Goal: Transaction & Acquisition: Purchase product/service

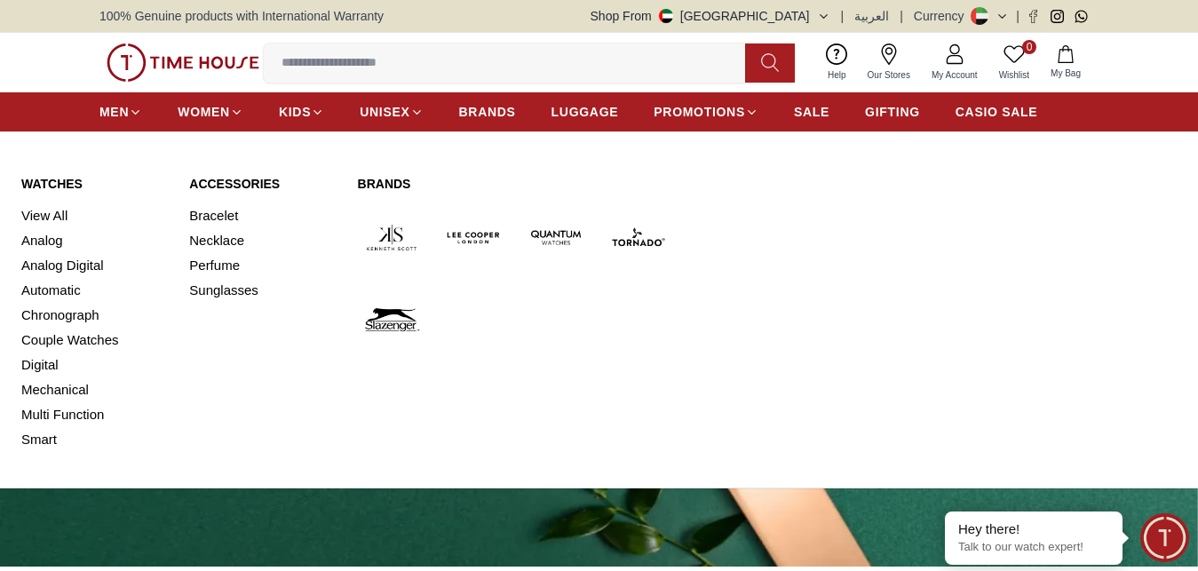
click at [33, 182] on link "Watches" at bounding box center [94, 184] width 146 height 18
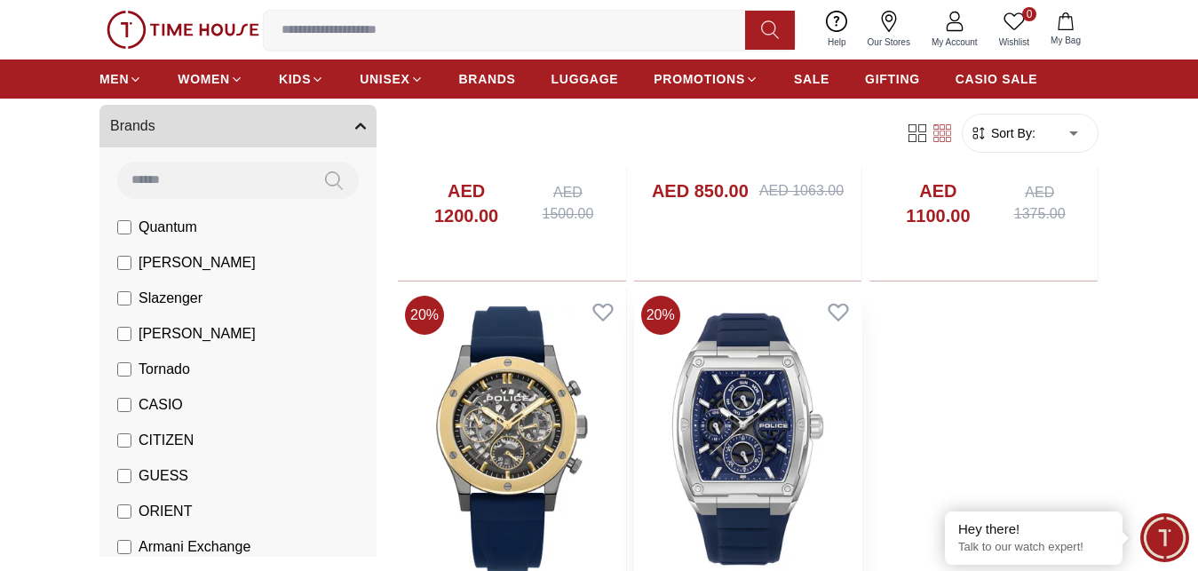
scroll to position [3001, 0]
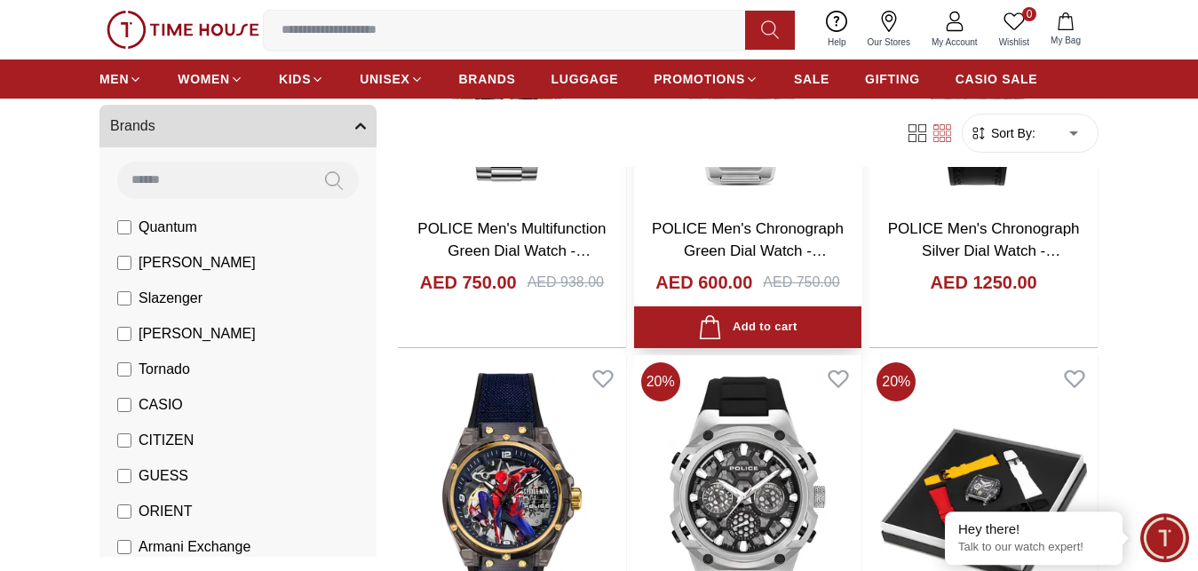
scroll to position [3803, 0]
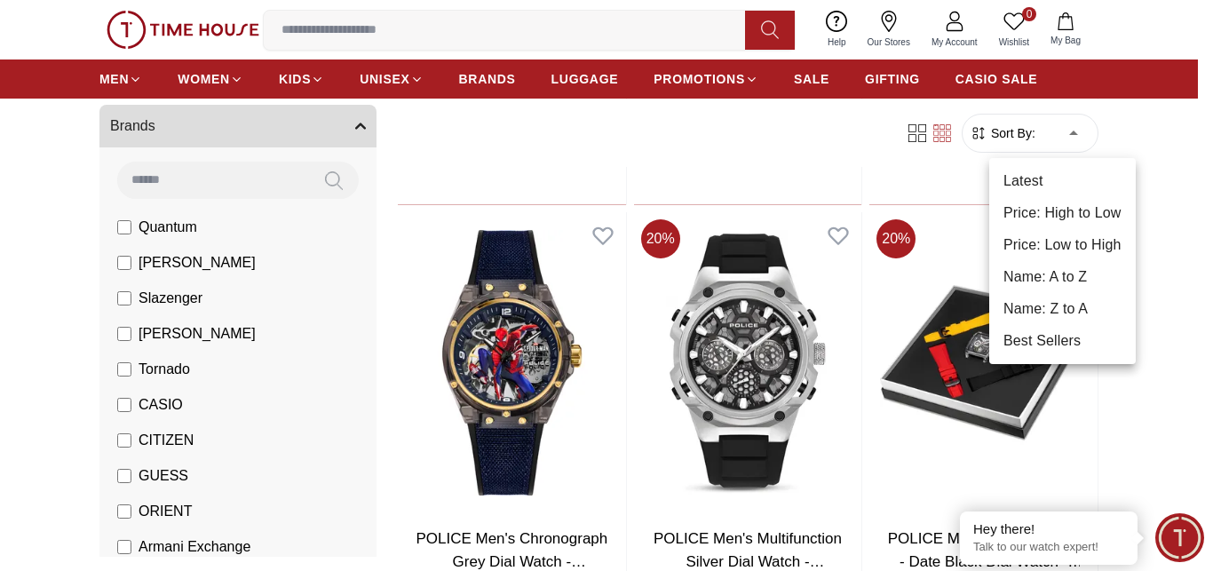
click at [1060, 237] on li "Price: Low to High" at bounding box center [1062, 245] width 146 height 32
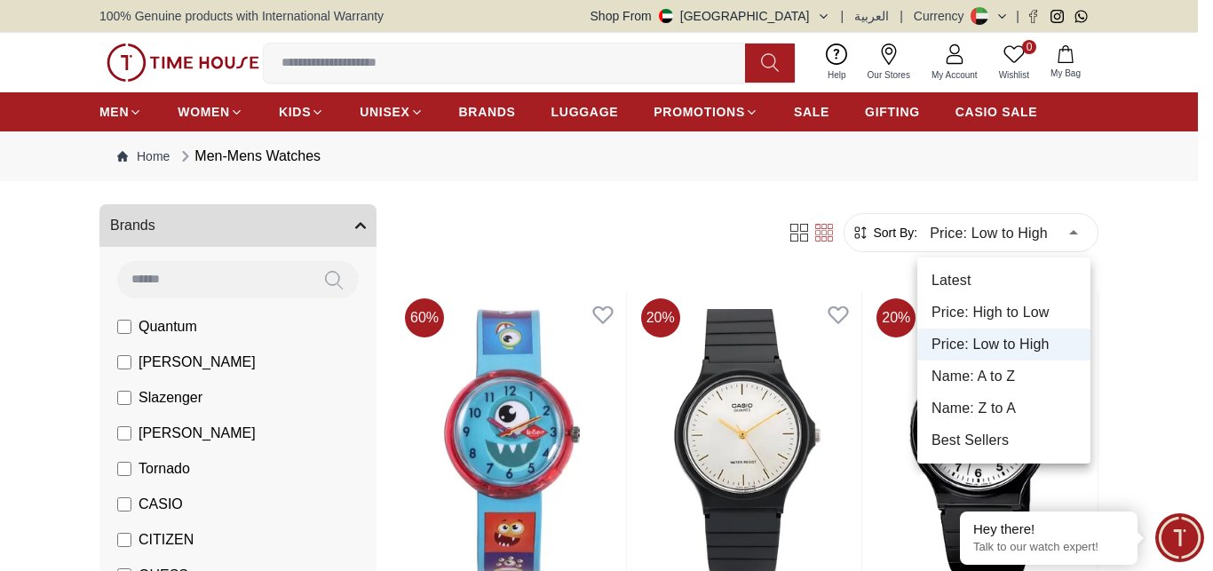
click at [1001, 308] on li "Price: High to Low" at bounding box center [1003, 313] width 173 height 32
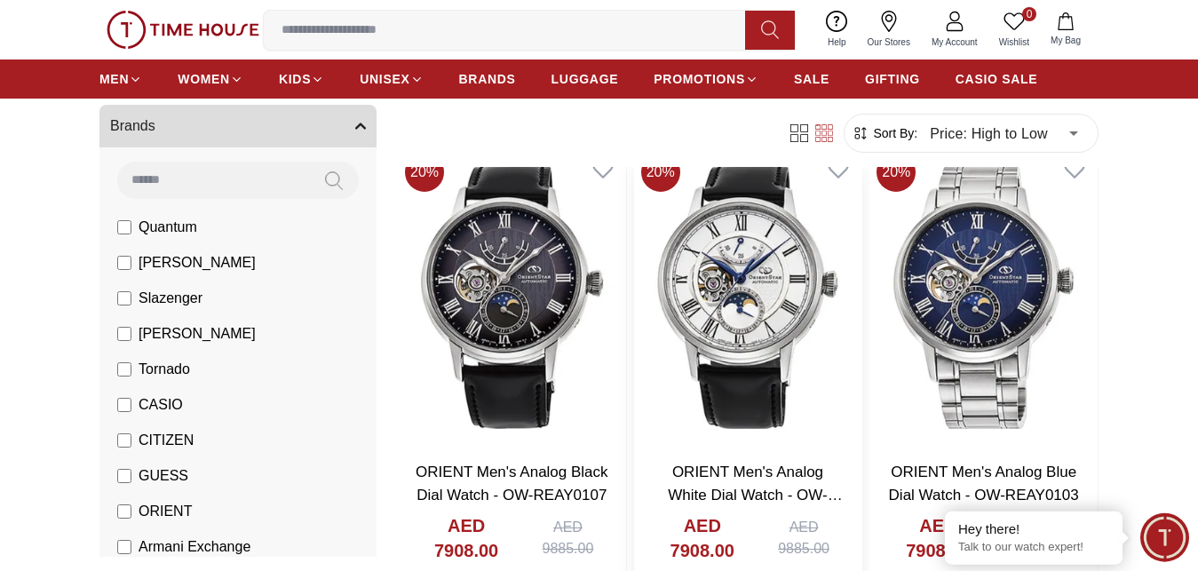
scroll to position [181, 0]
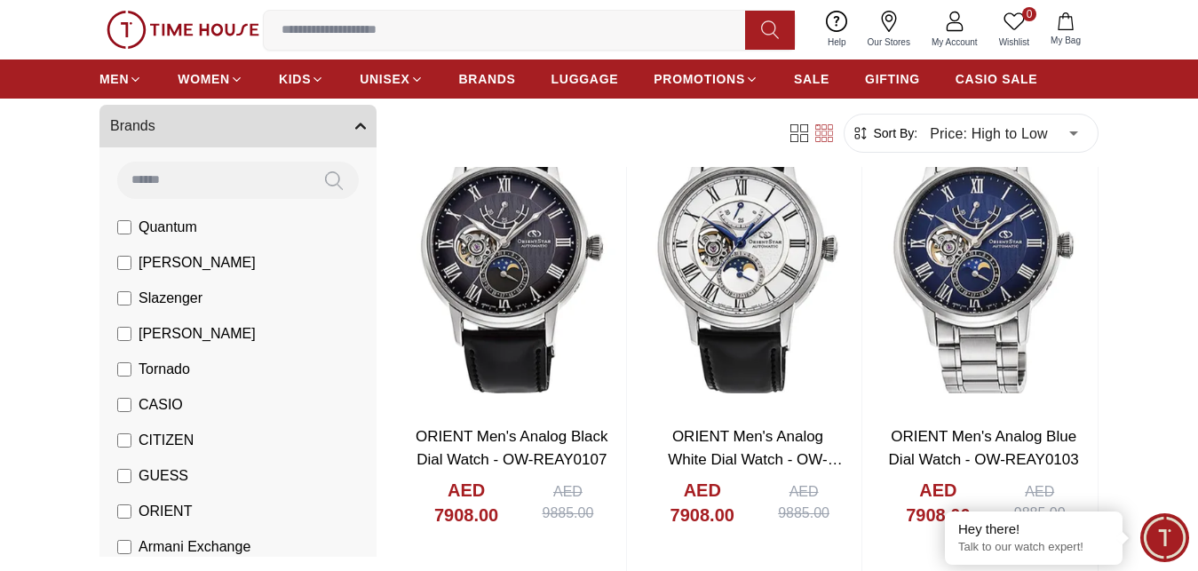
click at [131, 511] on label "ORIENT" at bounding box center [154, 511] width 75 height 21
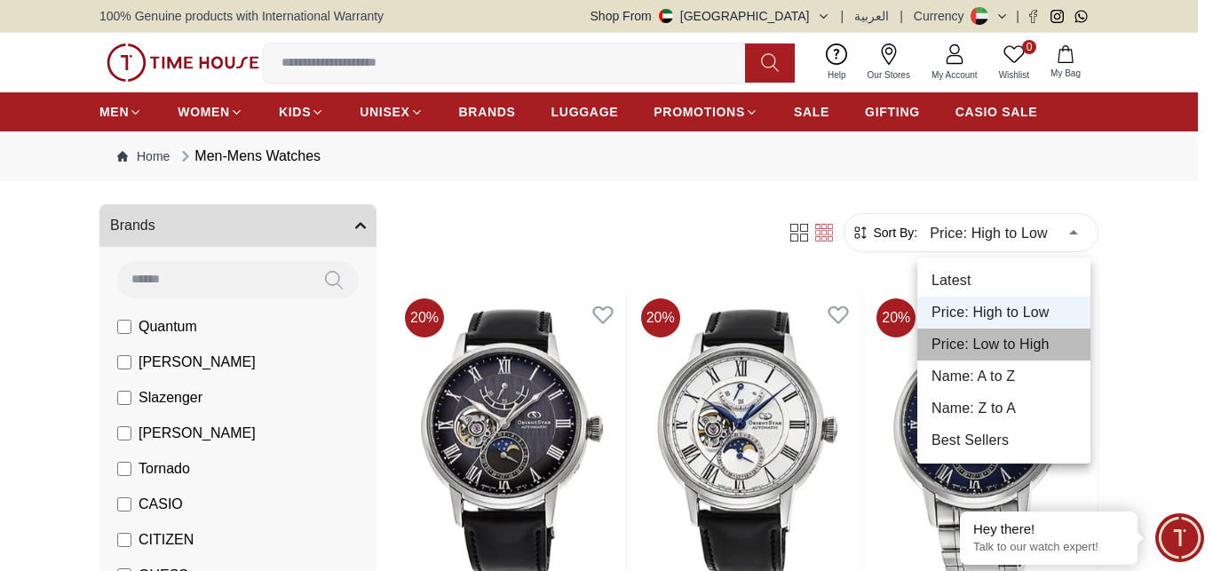
click at [1009, 344] on li "Price: Low to High" at bounding box center [1003, 344] width 173 height 32
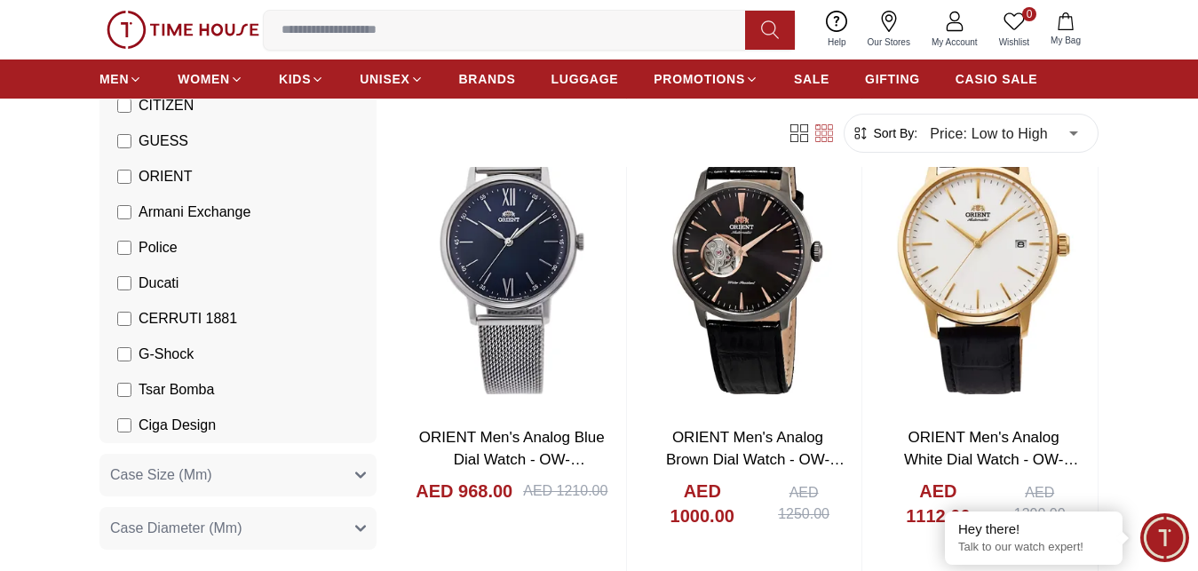
scroll to position [438, 0]
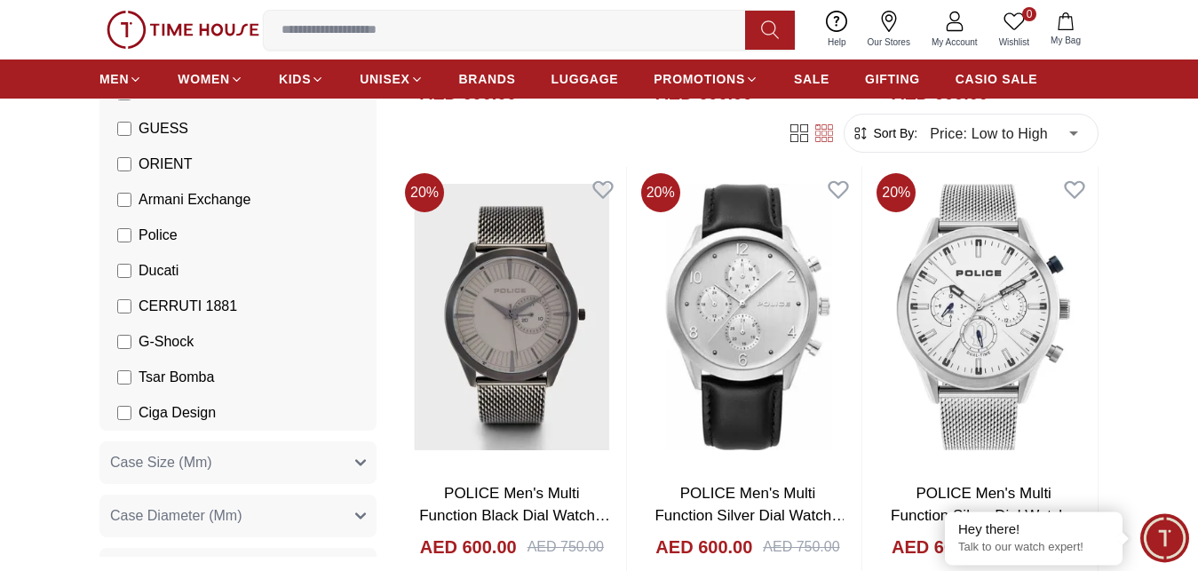
scroll to position [1902, 0]
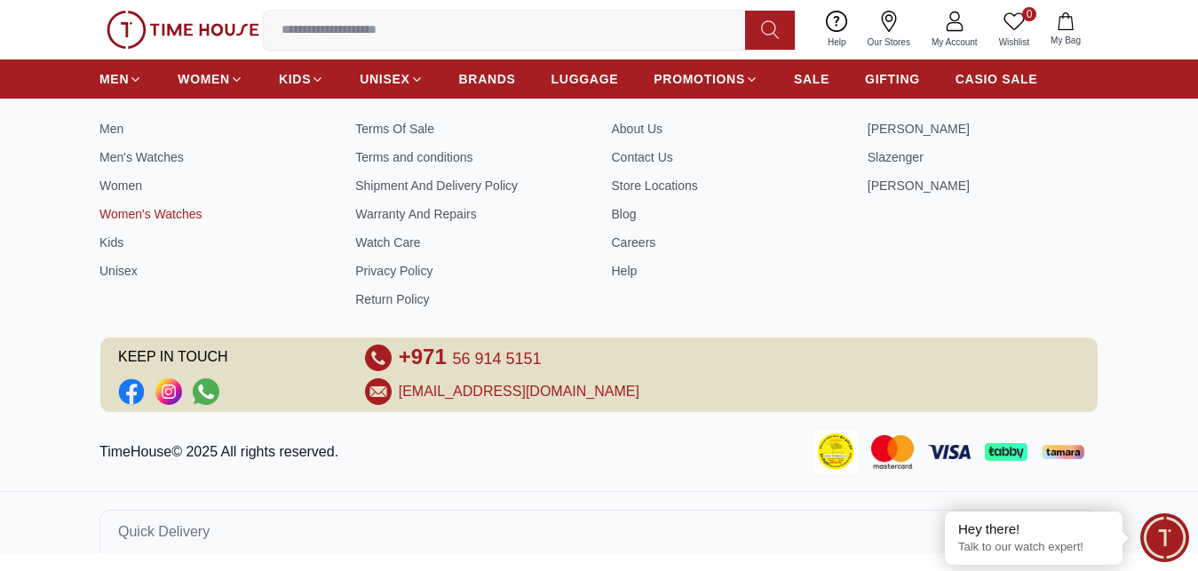
scroll to position [765, 0]
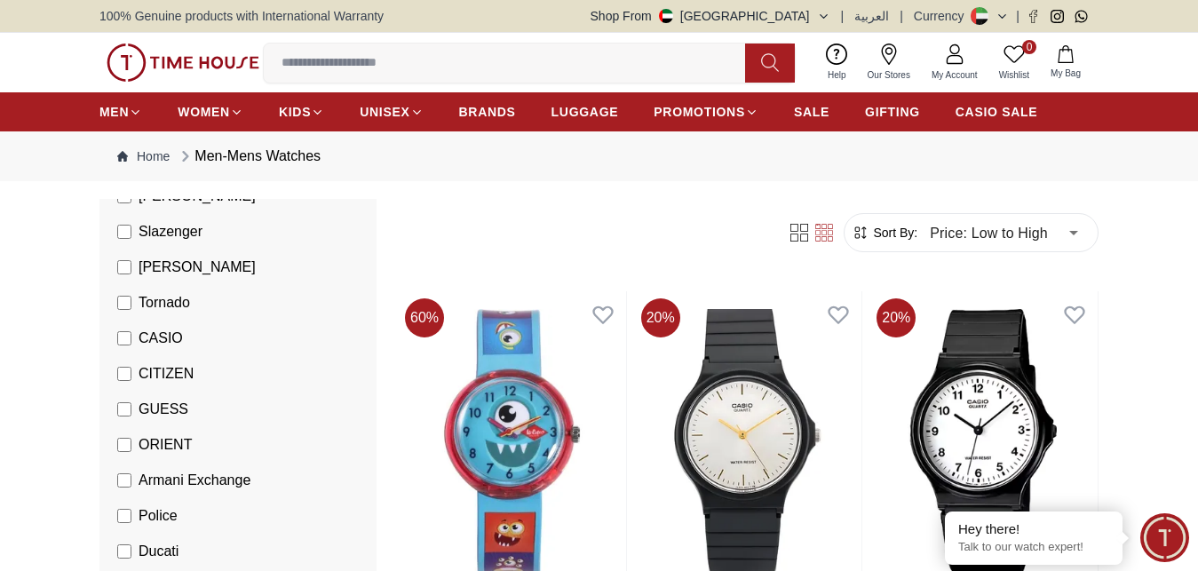
scroll to position [75, 0]
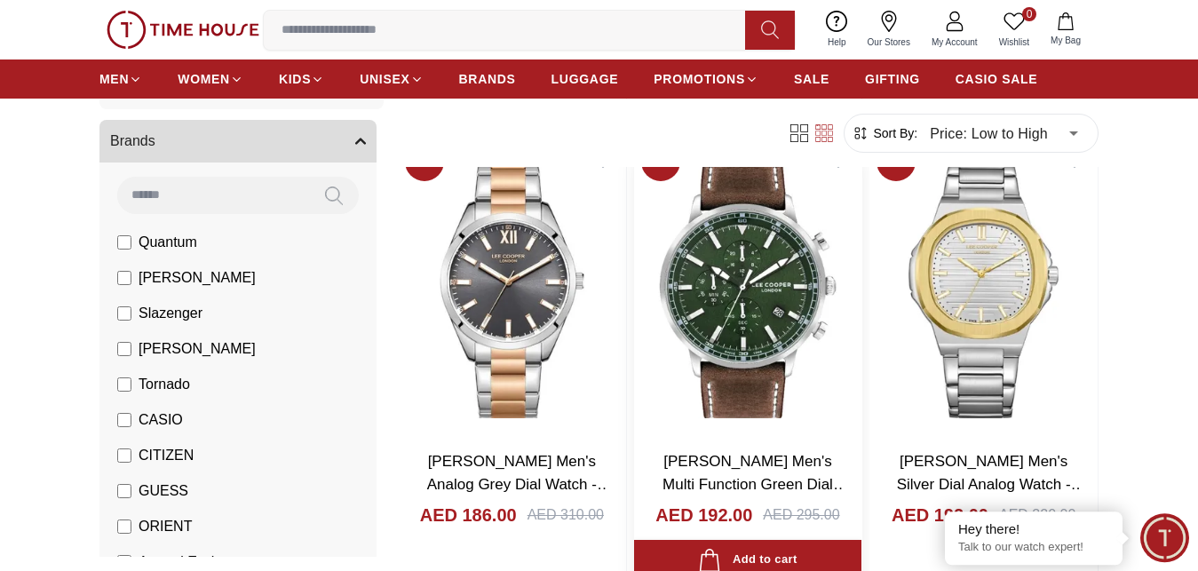
scroll to position [2445, 0]
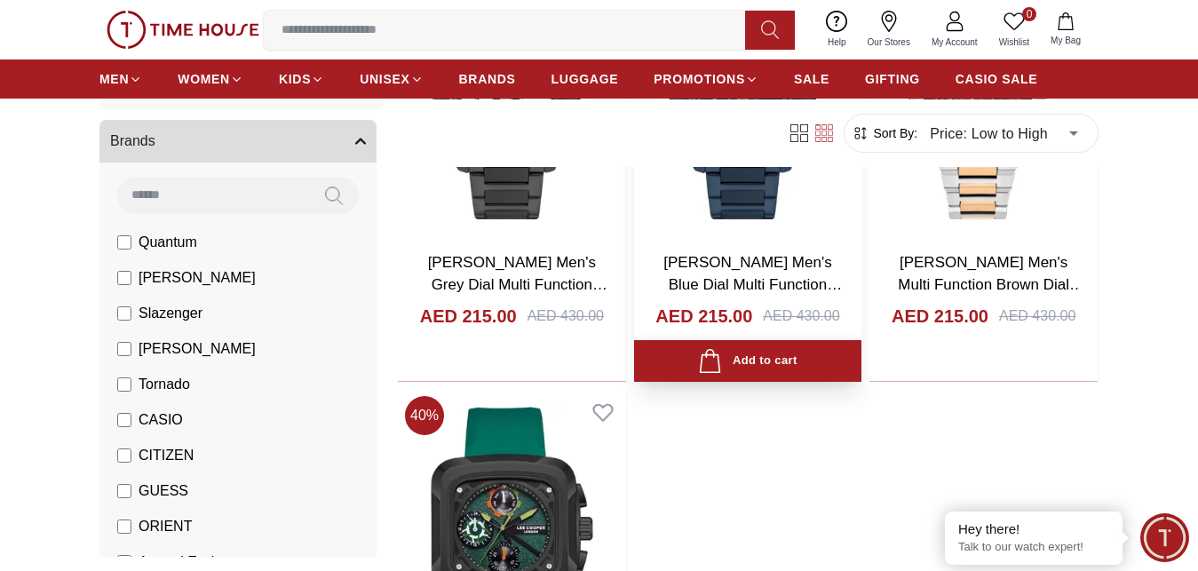
scroll to position [5795, 0]
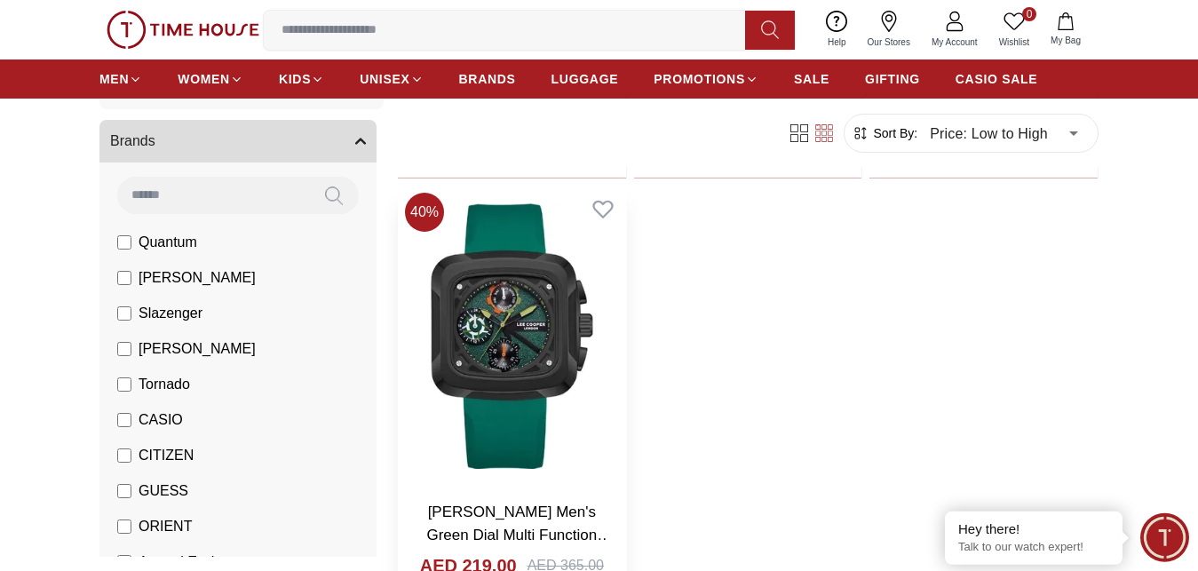
scroll to position [6067, 0]
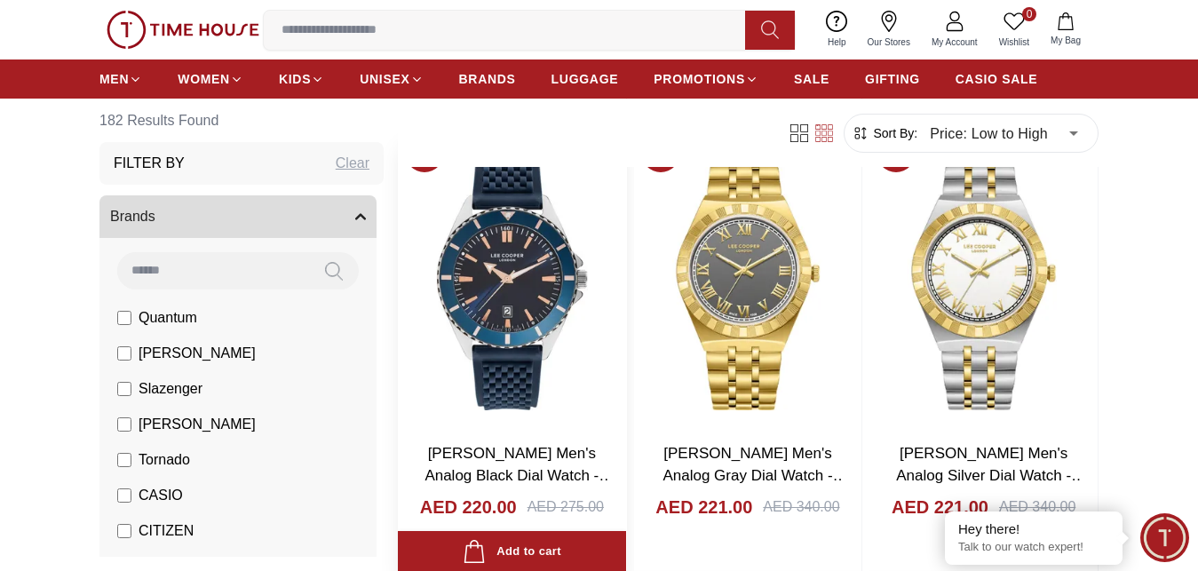
scroll to position [7063, 0]
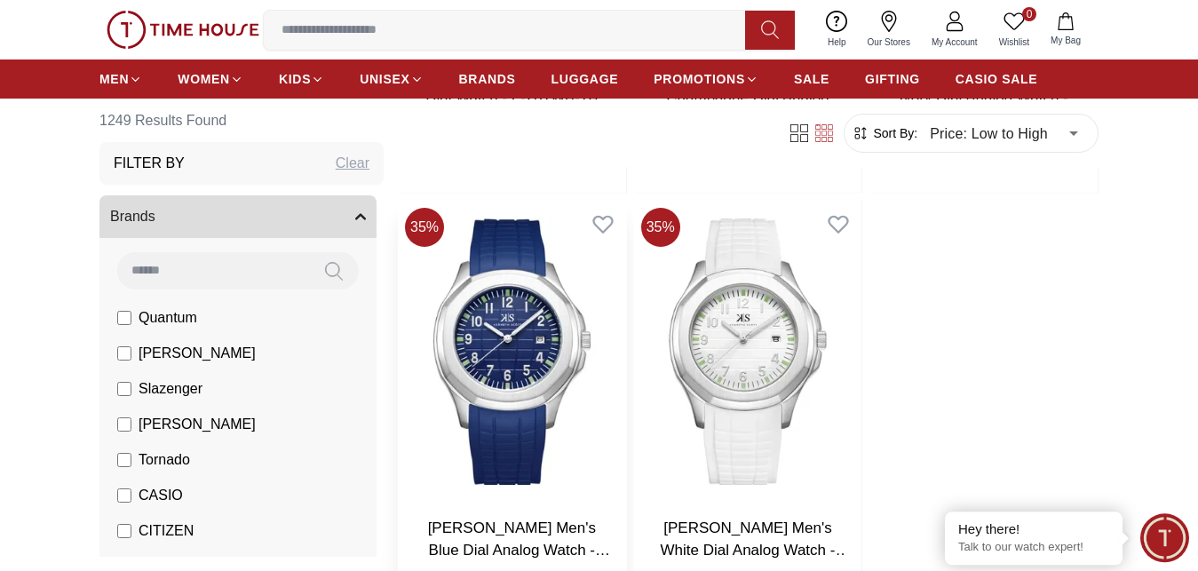
scroll to position [2898, 0]
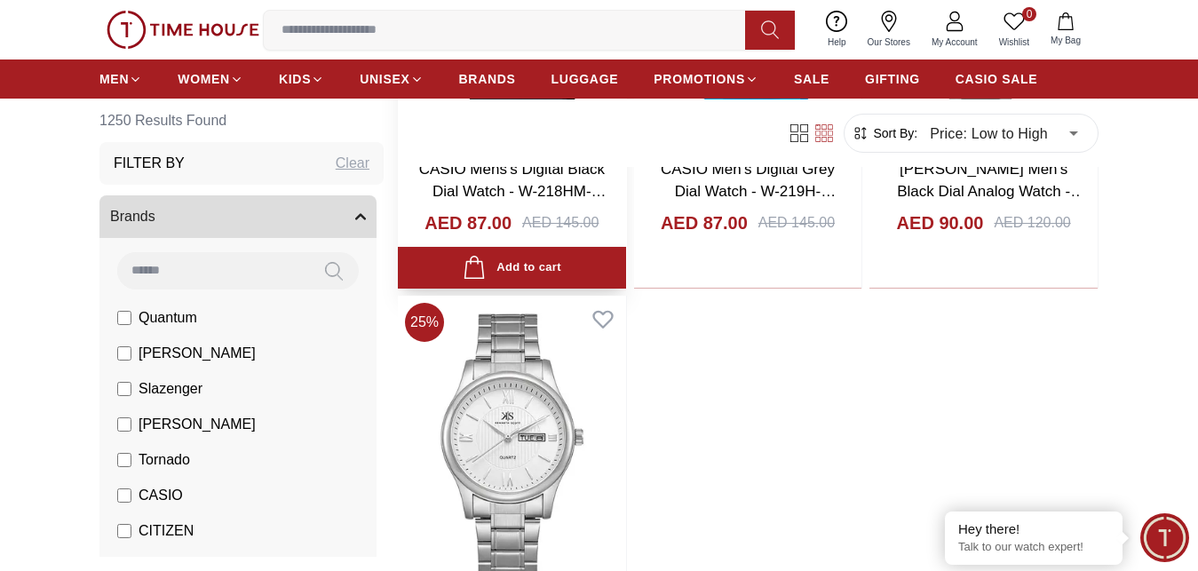
scroll to position [6031, 0]
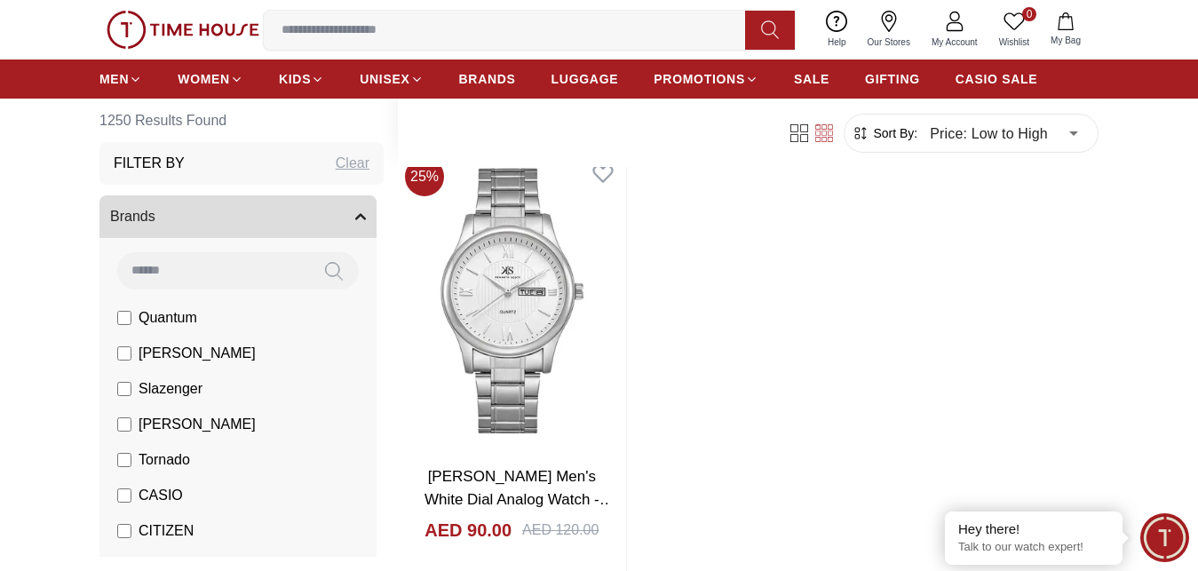
scroll to position [6248, 0]
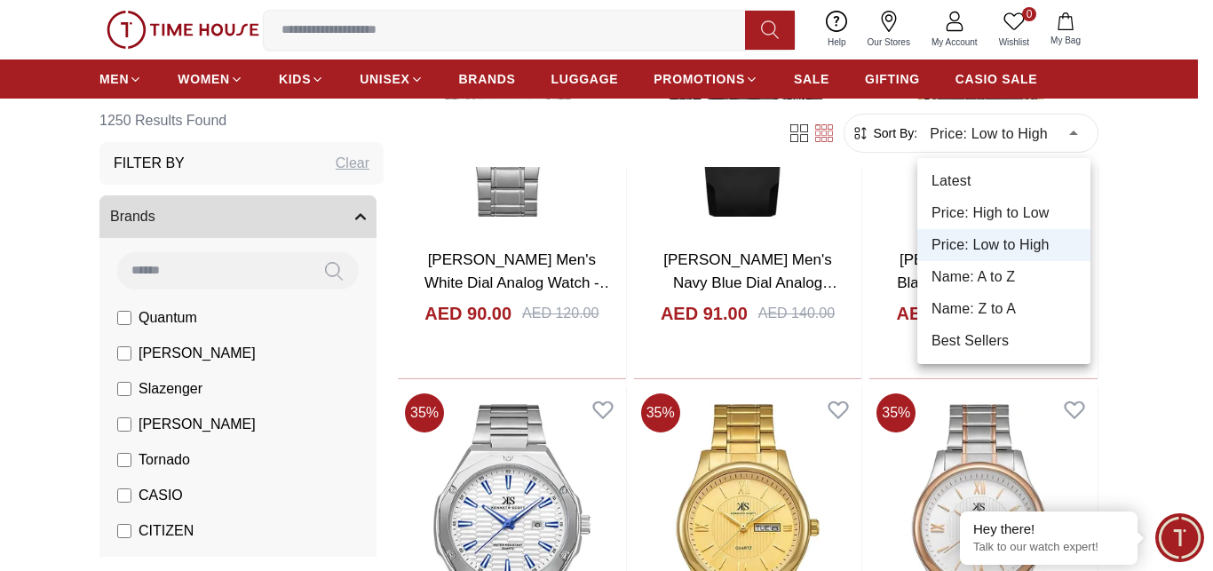
click at [1008, 218] on li "Price: High to Low" at bounding box center [1003, 213] width 173 height 32
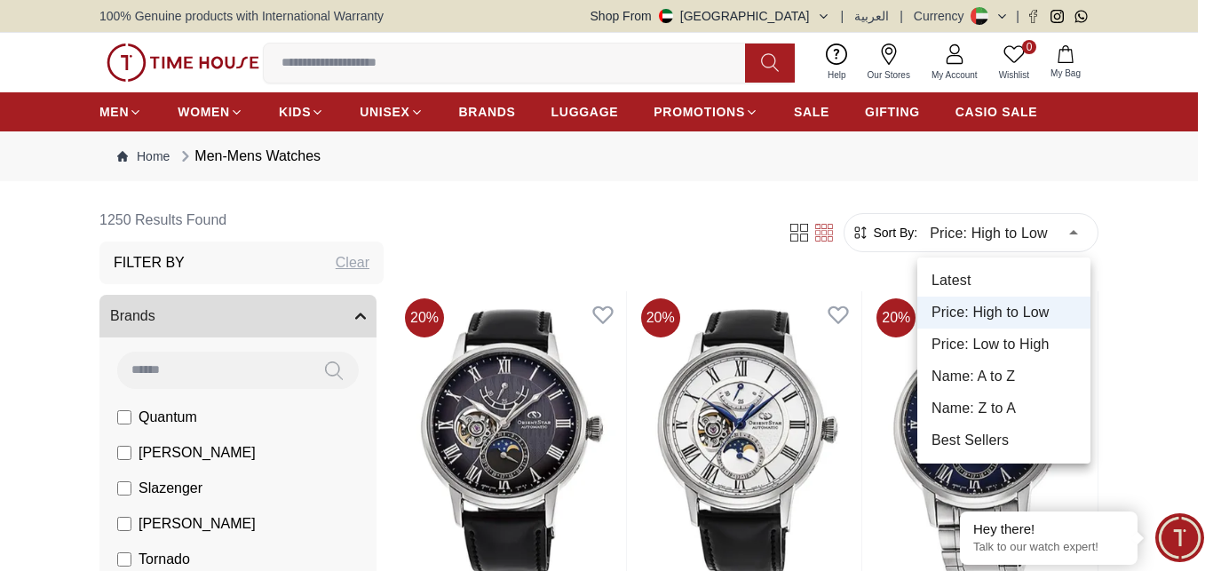
click at [988, 340] on li "Price: Low to High" at bounding box center [1003, 344] width 173 height 32
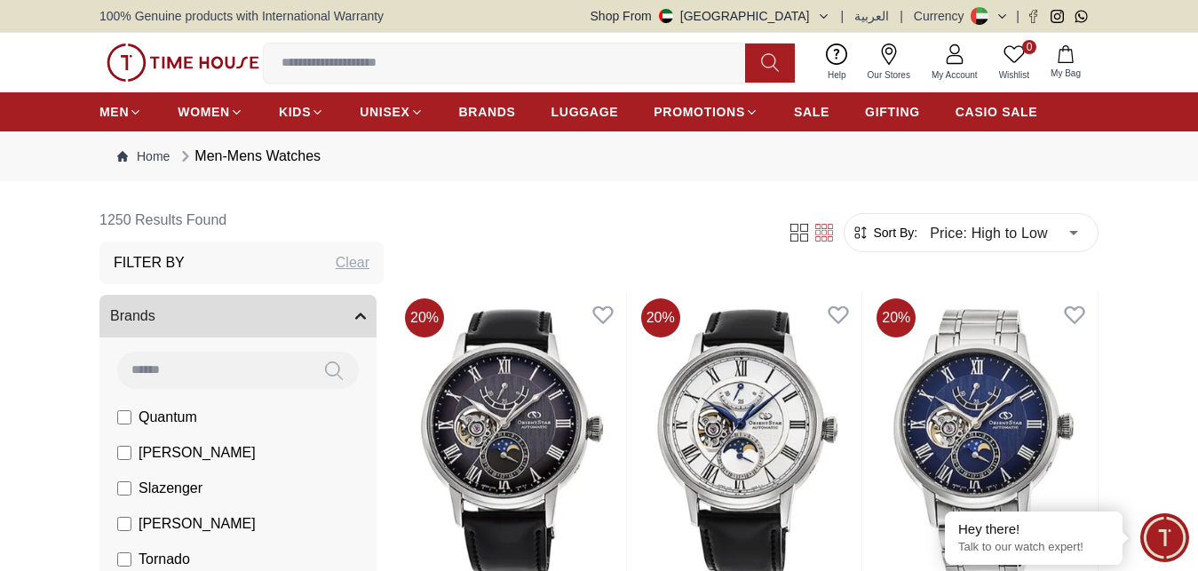
type input "*"
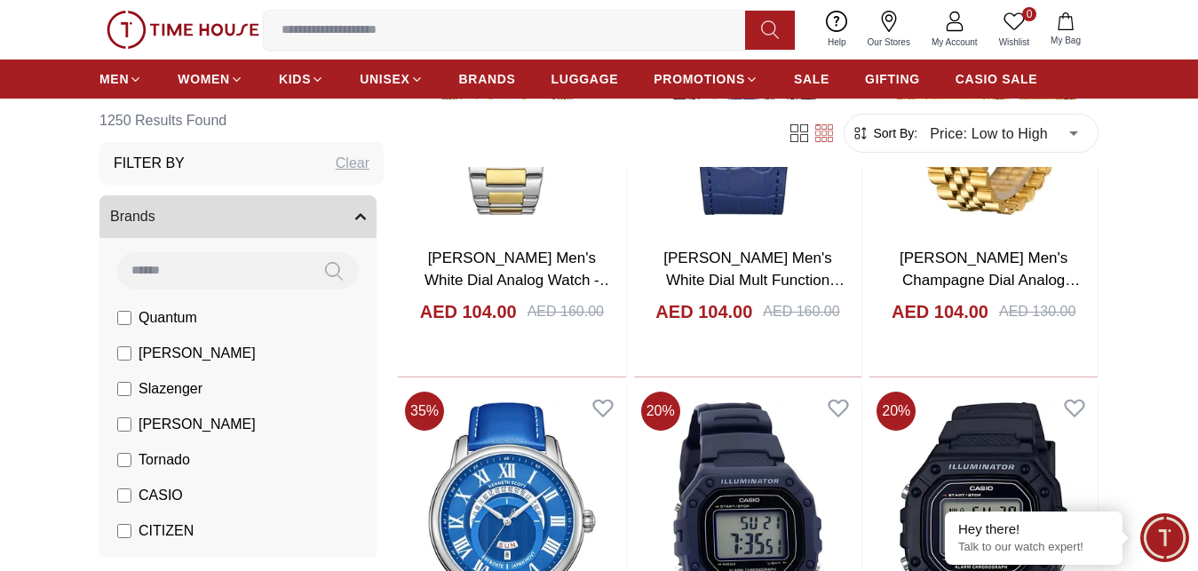
scroll to position [6703, 0]
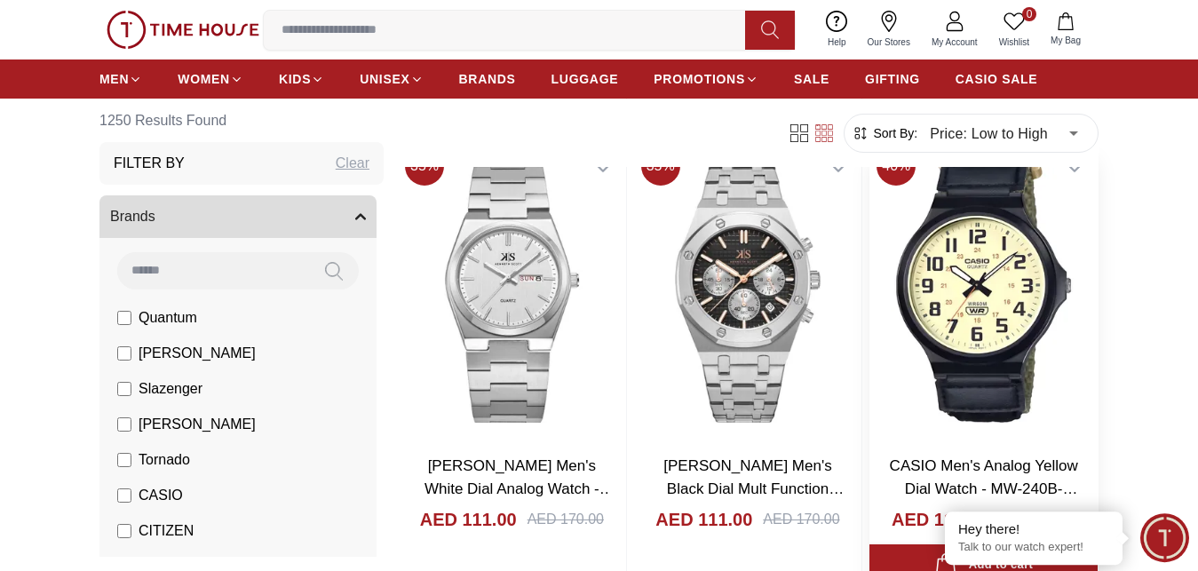
scroll to position [6521, 0]
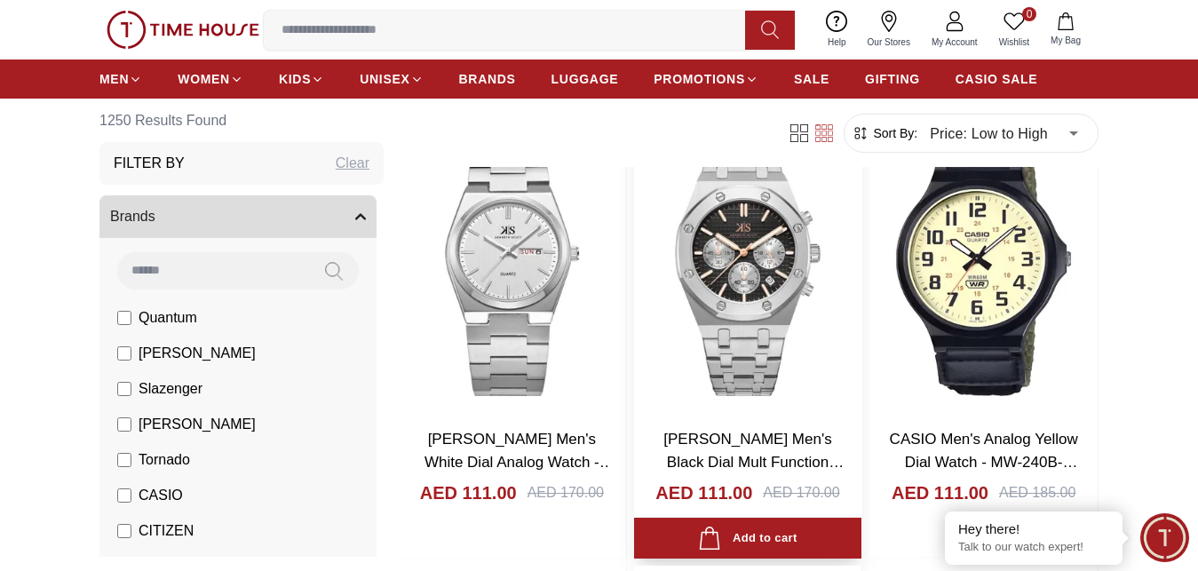
click at [700, 437] on link "[PERSON_NAME] Men's Black Dial Mult Function Watch - K24112-SBSB" at bounding box center [753, 462] width 180 height 62
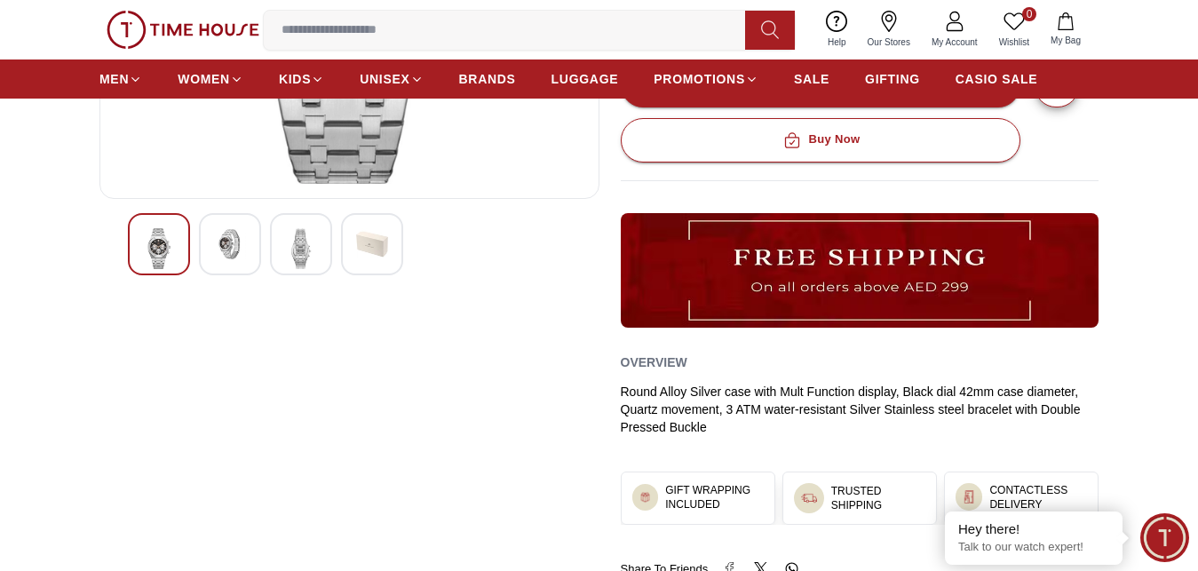
scroll to position [181, 0]
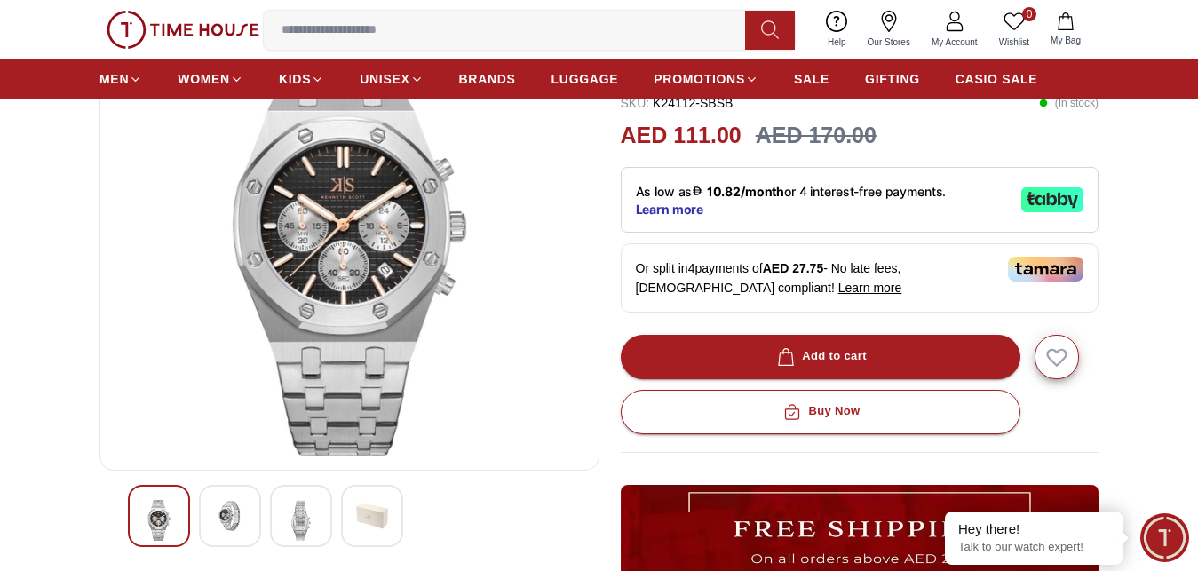
click at [220, 510] on img at bounding box center [230, 516] width 32 height 32
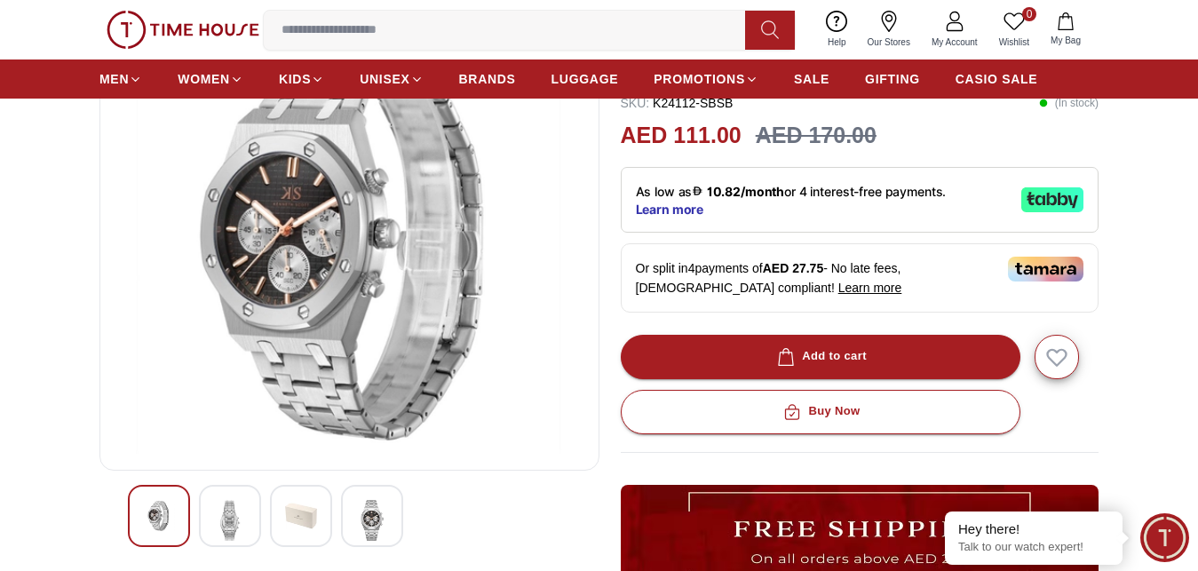
click at [300, 520] on img at bounding box center [301, 516] width 32 height 32
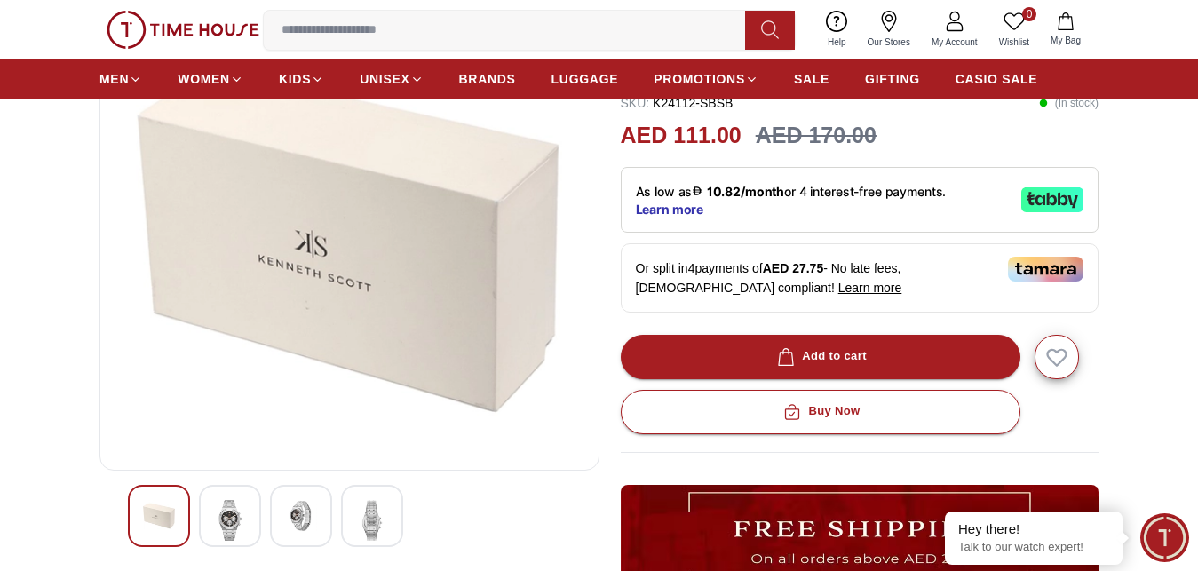
click at [234, 518] on img at bounding box center [230, 520] width 32 height 41
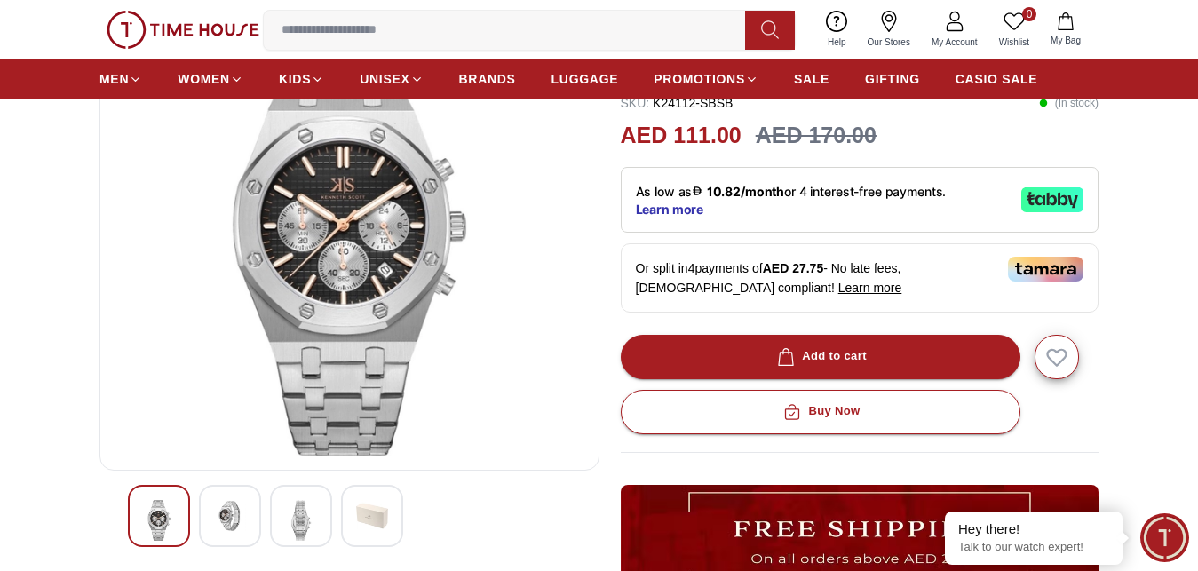
click at [242, 519] on img at bounding box center [230, 516] width 32 height 32
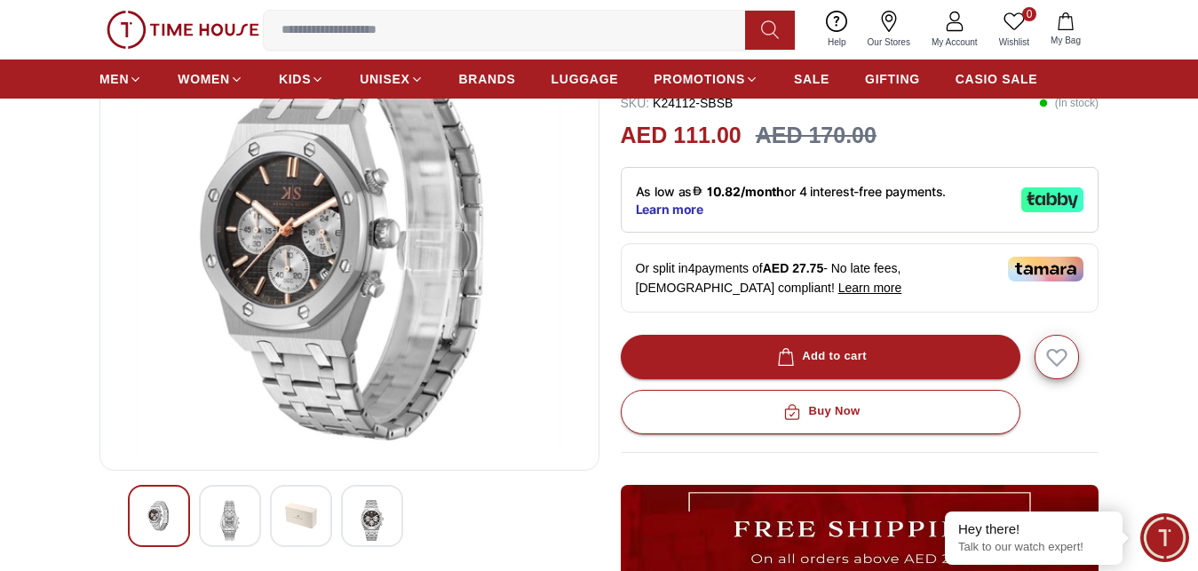
click at [227, 515] on img at bounding box center [230, 520] width 32 height 41
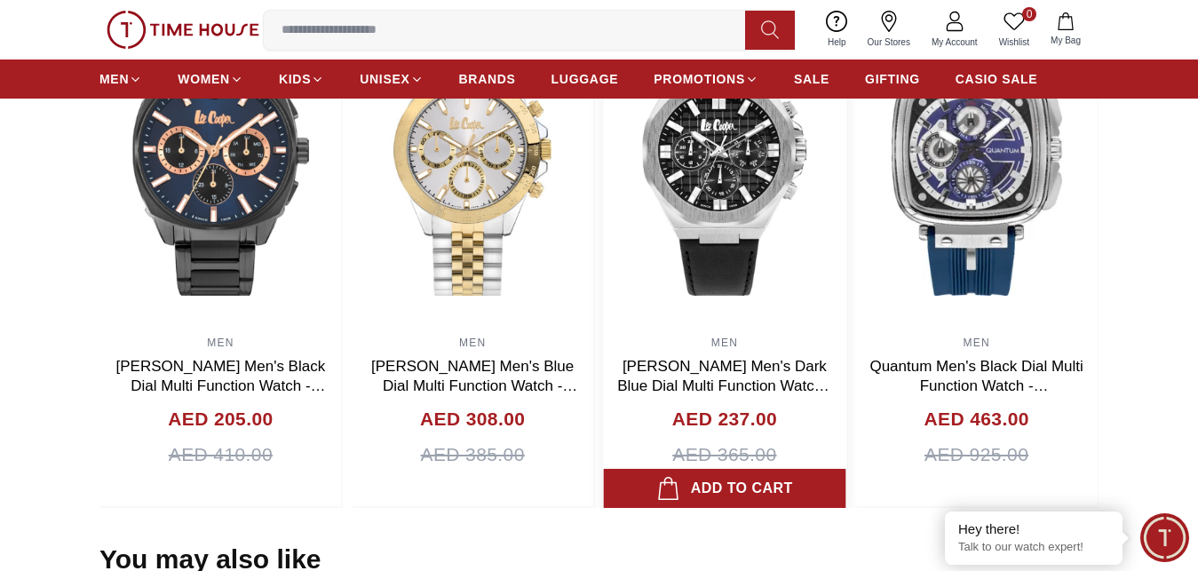
scroll to position [1177, 0]
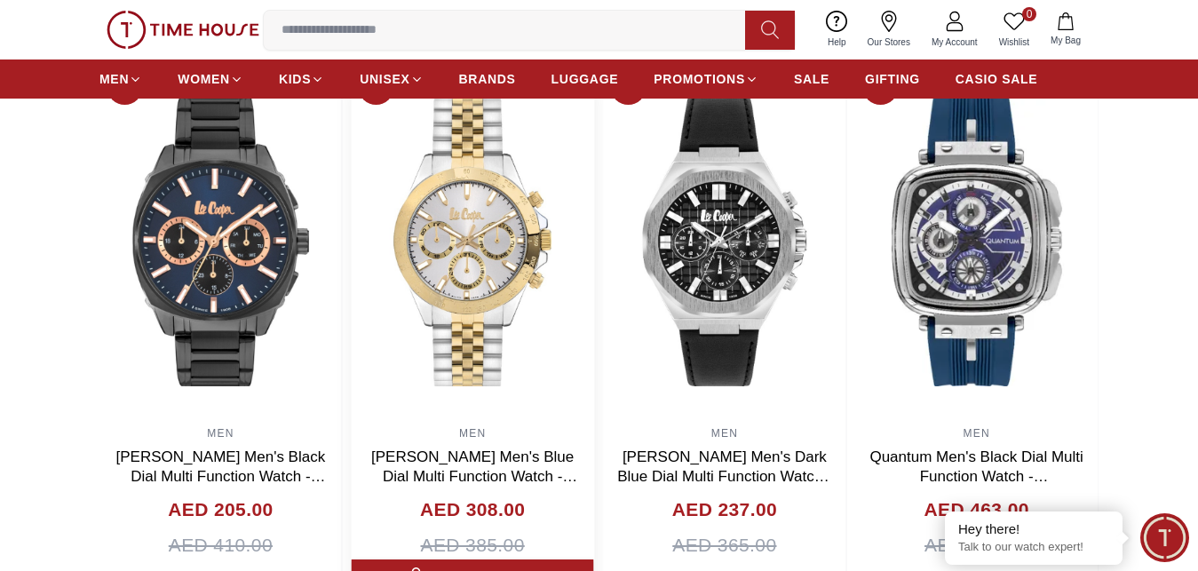
click at [465, 458] on link "[PERSON_NAME] Men's Blue Dial Multi Function Watch - LC07963.300" at bounding box center [474, 476] width 206 height 56
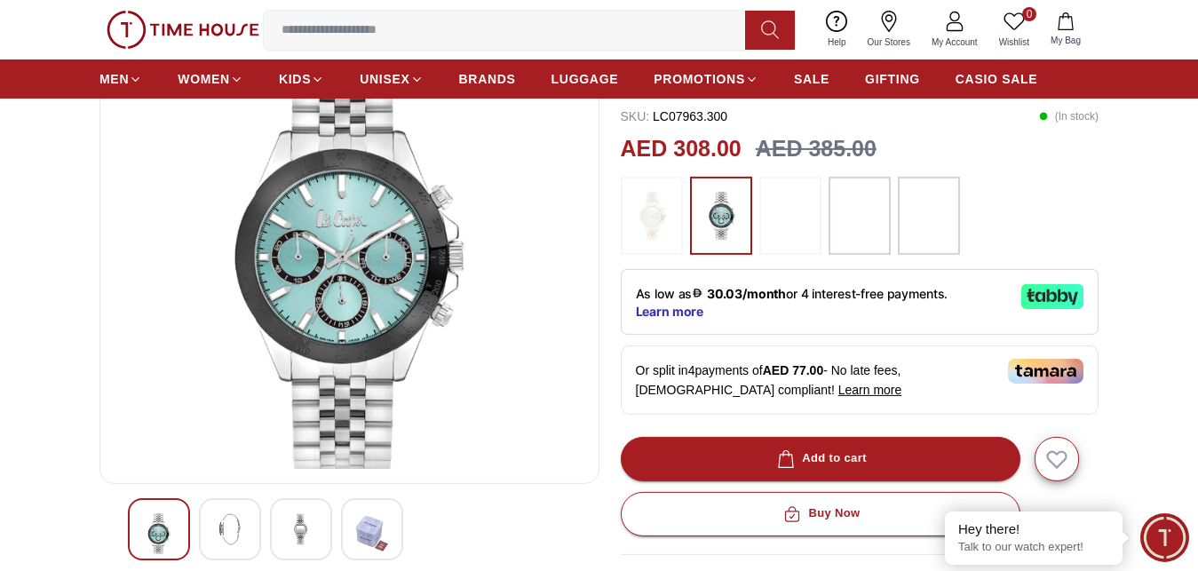
scroll to position [181, 0]
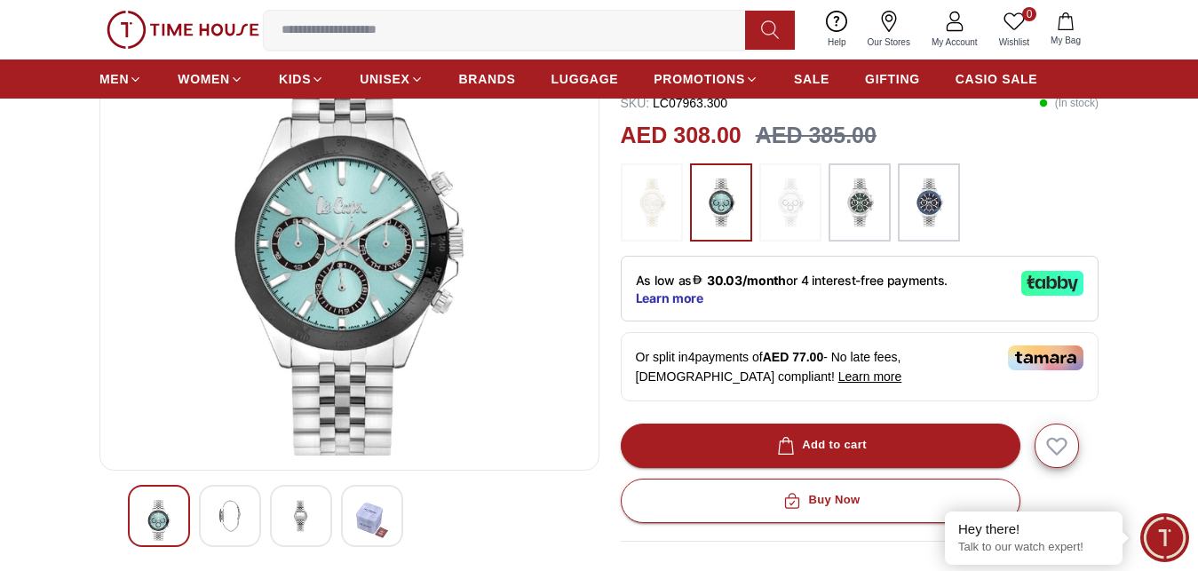
click at [218, 510] on img at bounding box center [230, 516] width 32 height 32
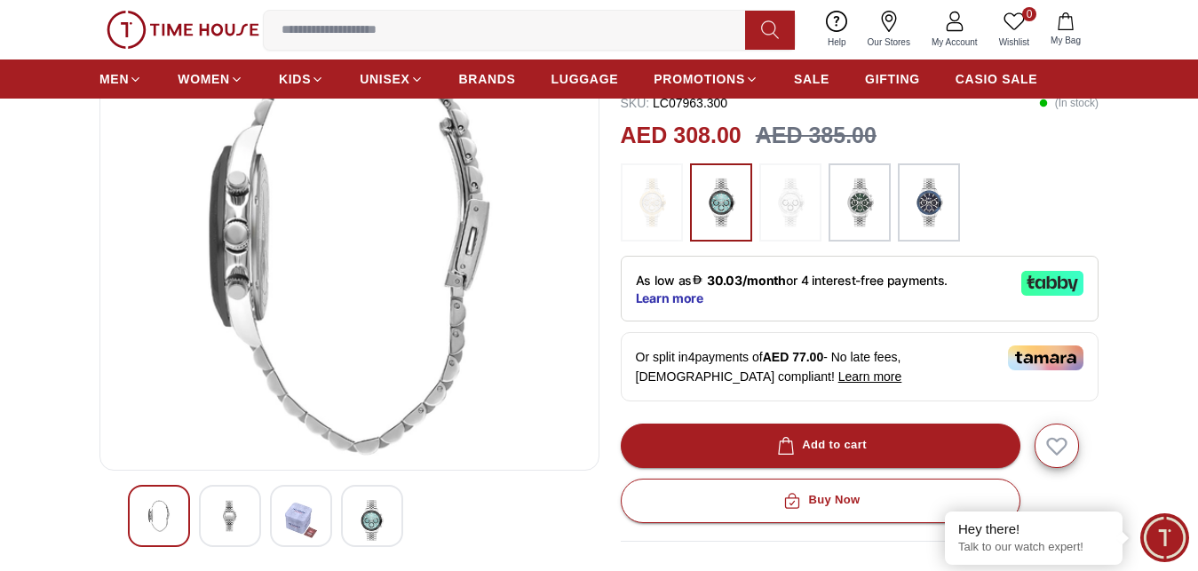
click at [295, 514] on img at bounding box center [301, 520] width 32 height 41
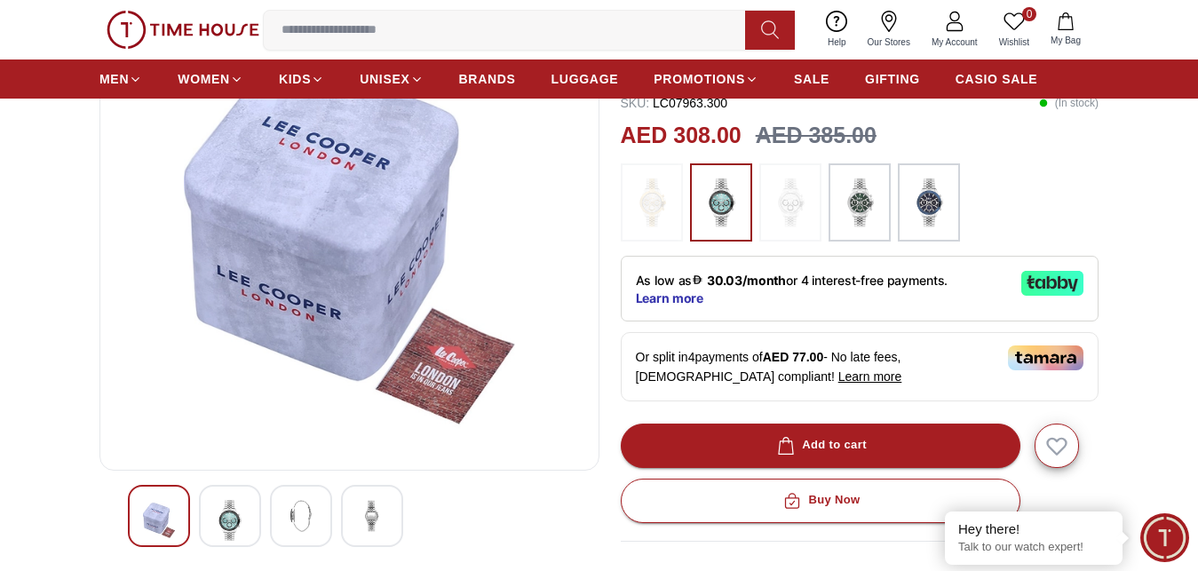
click at [231, 516] on img at bounding box center [230, 520] width 32 height 41
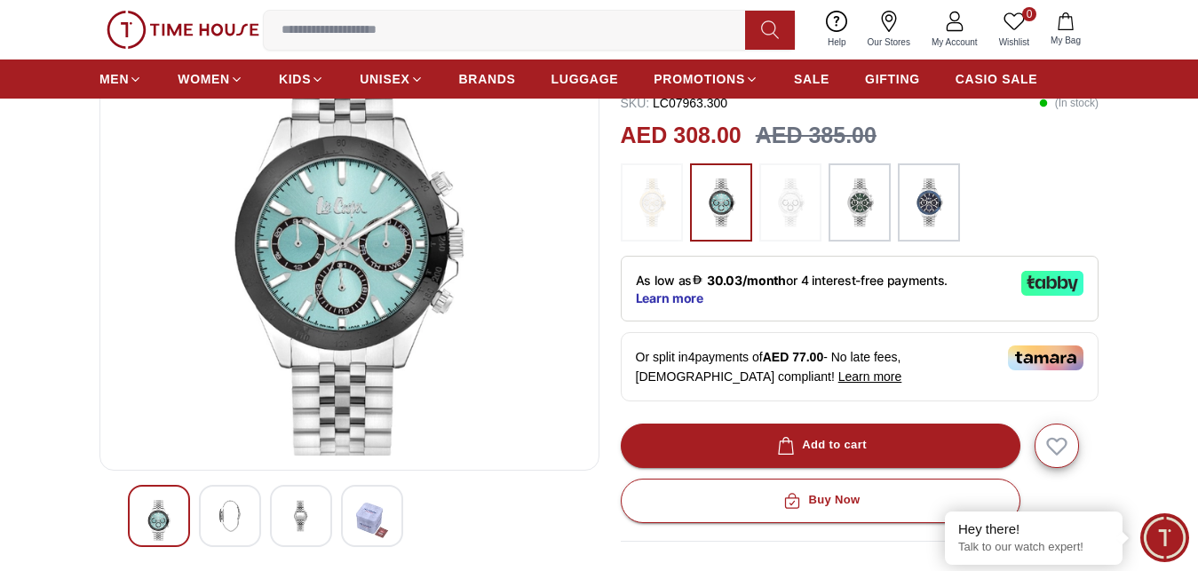
click at [231, 516] on img at bounding box center [230, 516] width 32 height 32
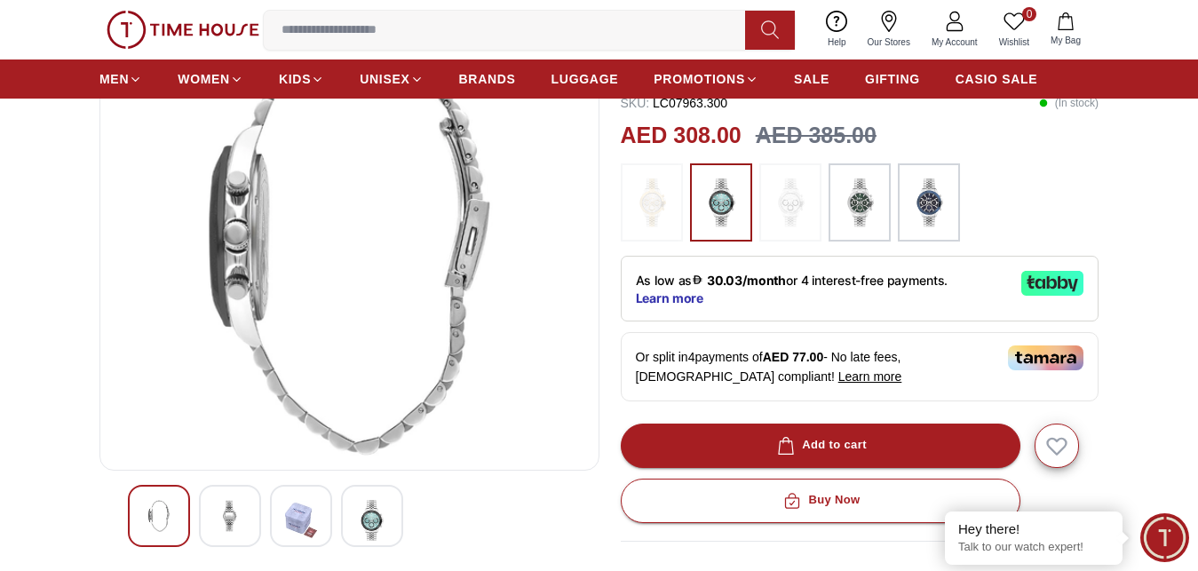
click at [241, 517] on img at bounding box center [230, 516] width 32 height 32
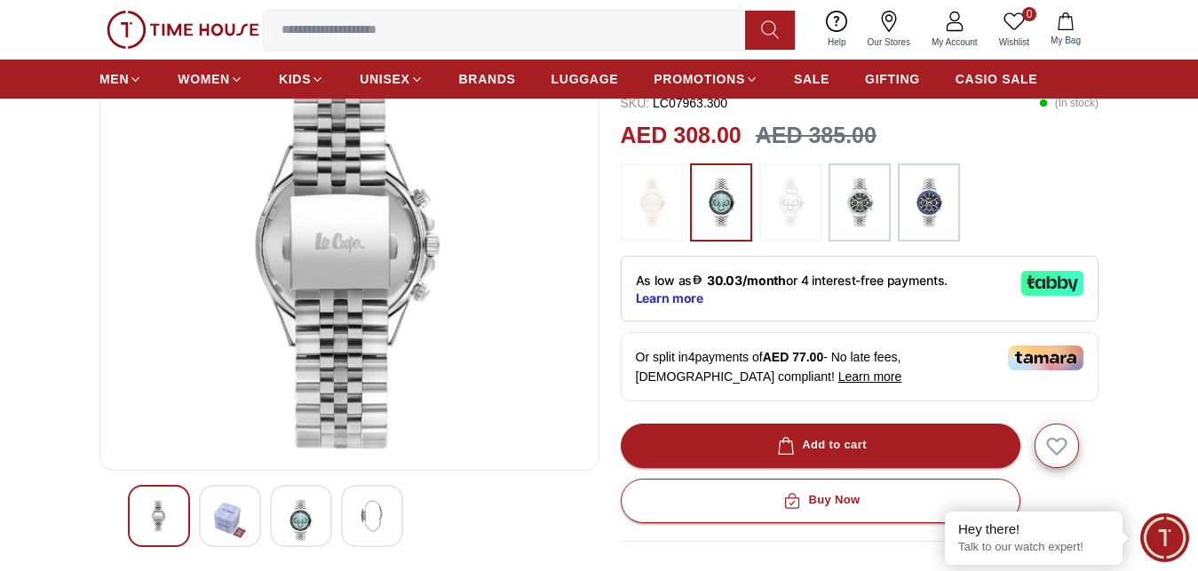
click at [864, 204] on img at bounding box center [859, 202] width 44 height 60
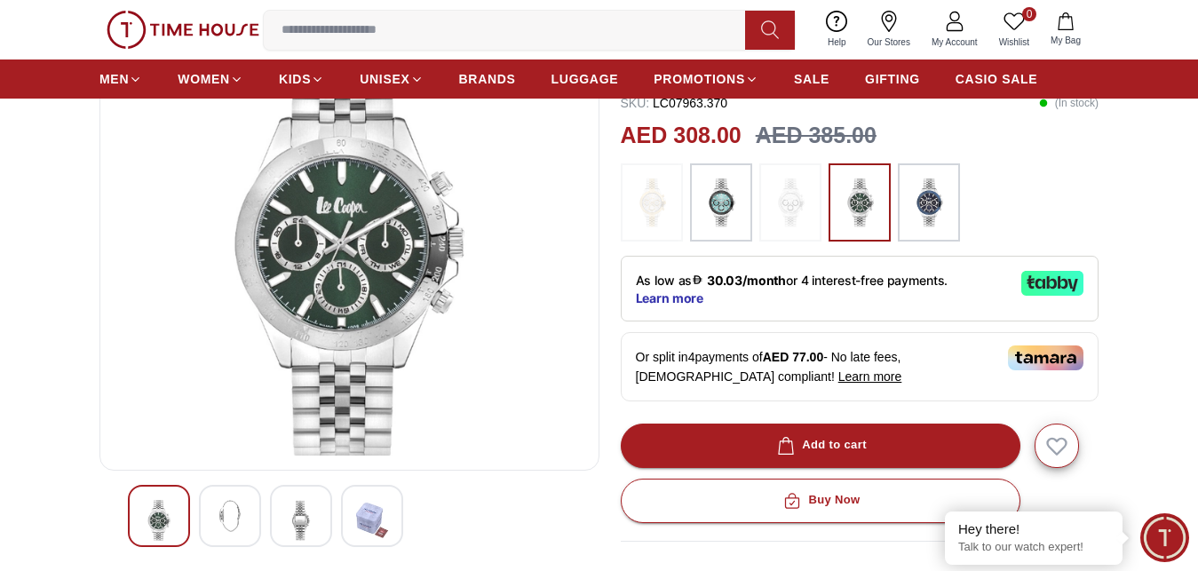
click at [929, 201] on img at bounding box center [928, 202] width 44 height 60
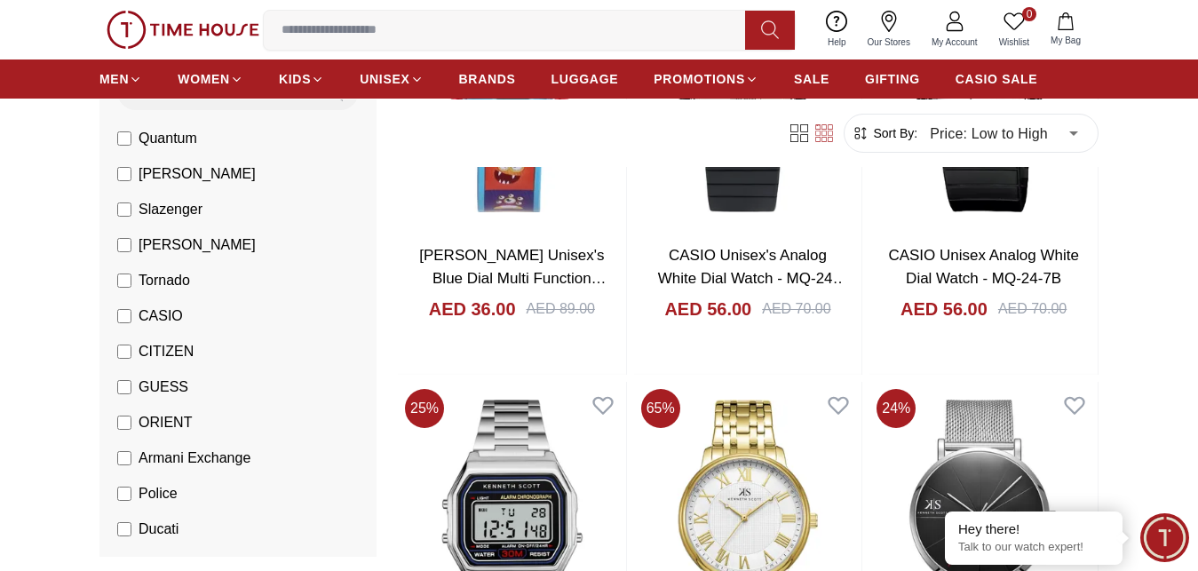
scroll to position [181, 0]
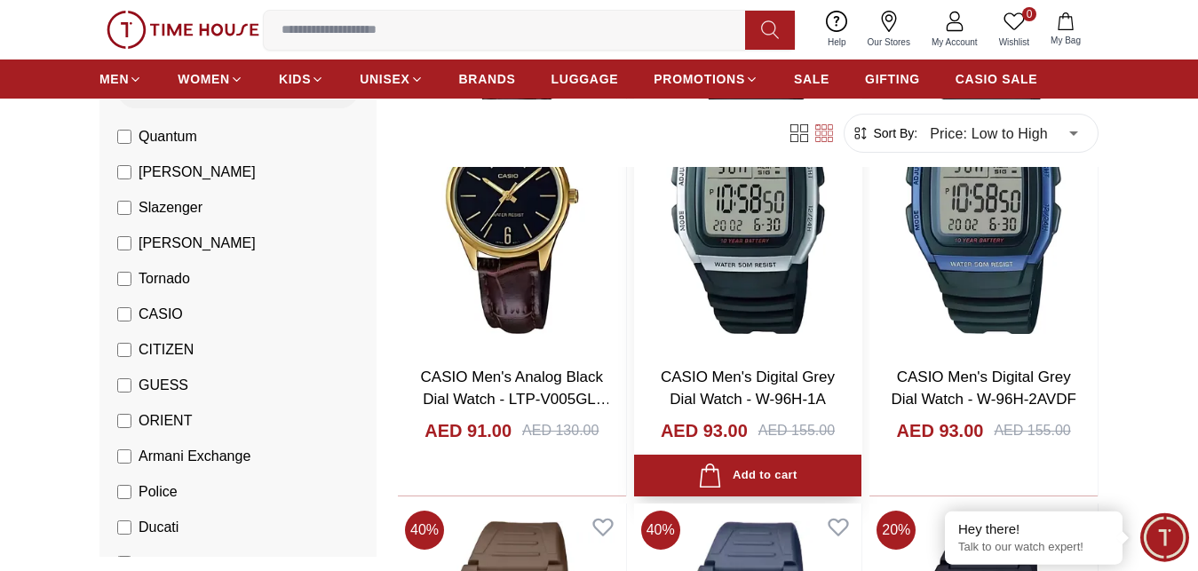
scroll to position [1992, 0]
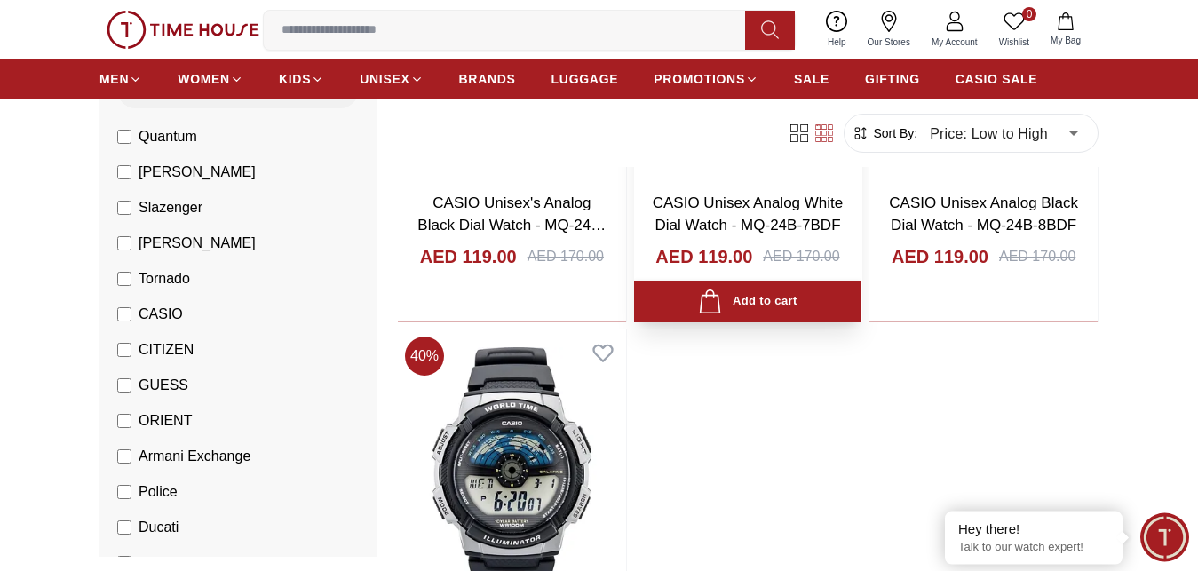
scroll to position [5976, 0]
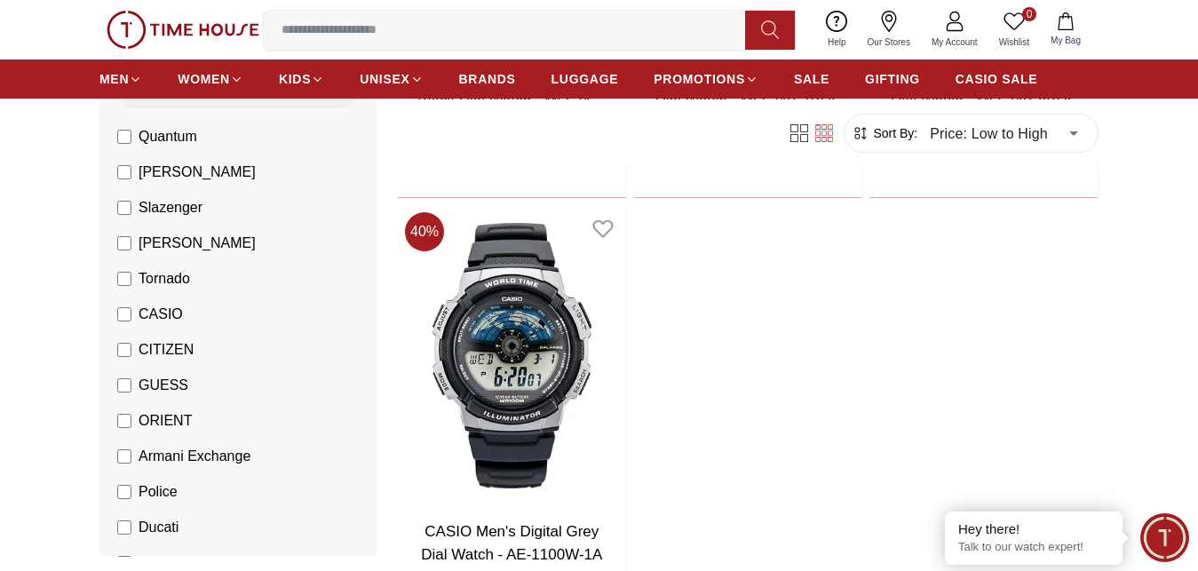
scroll to position [6339, 0]
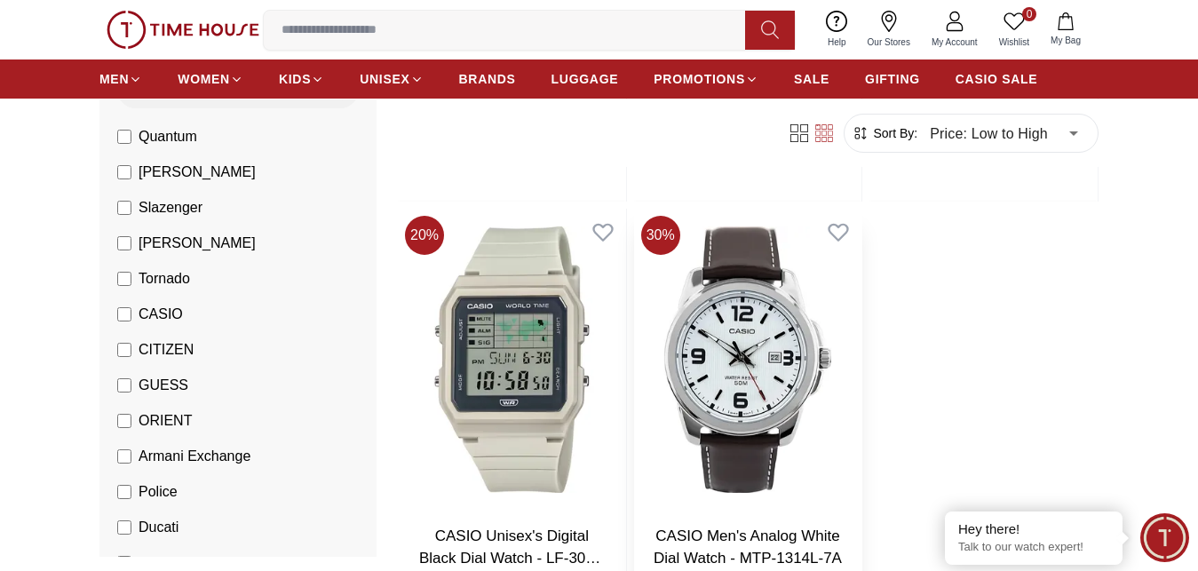
scroll to position [11966, 0]
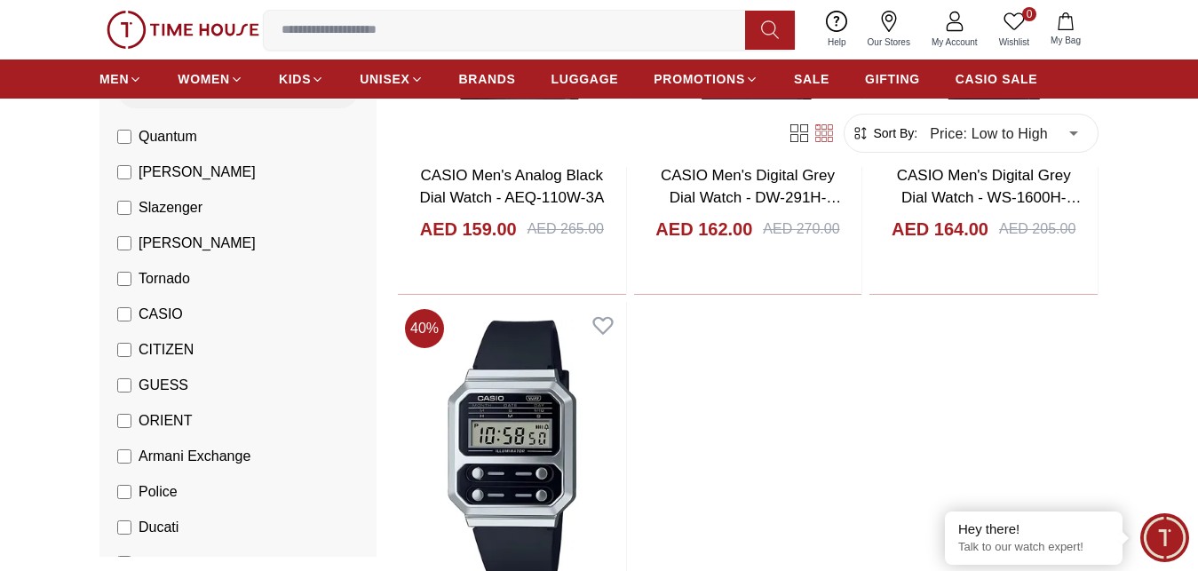
scroll to position [15095, 0]
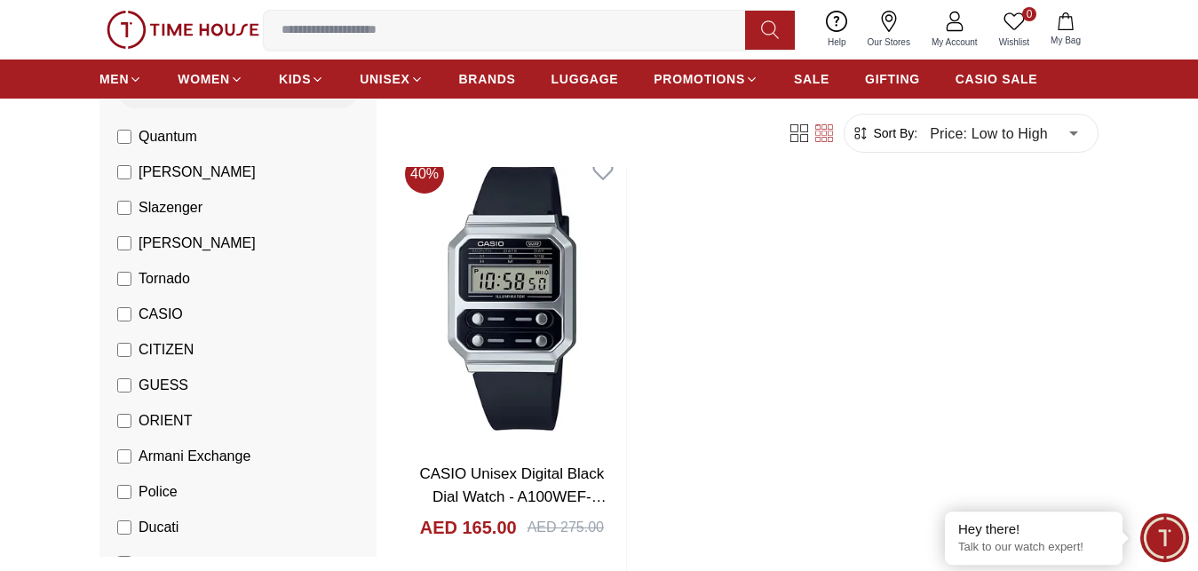
scroll to position [15213, 0]
